Goal: Task Accomplishment & Management: Manage account settings

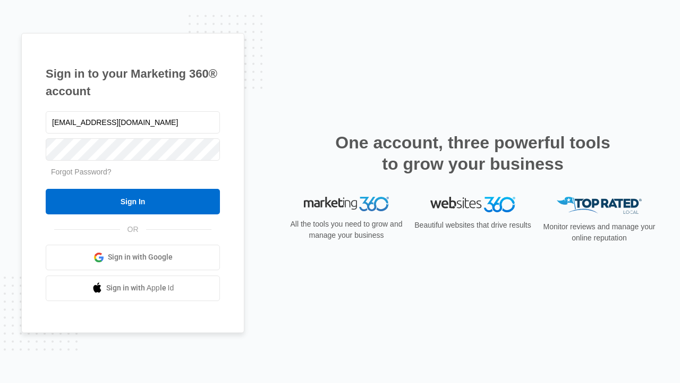
type input "dankie614@gmail.com"
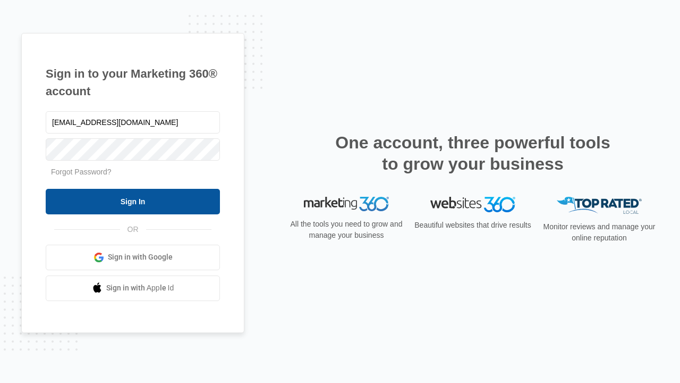
click at [133, 201] on input "Sign In" at bounding box center [133, 202] width 174 height 26
